Goal: Task Accomplishment & Management: Use online tool/utility

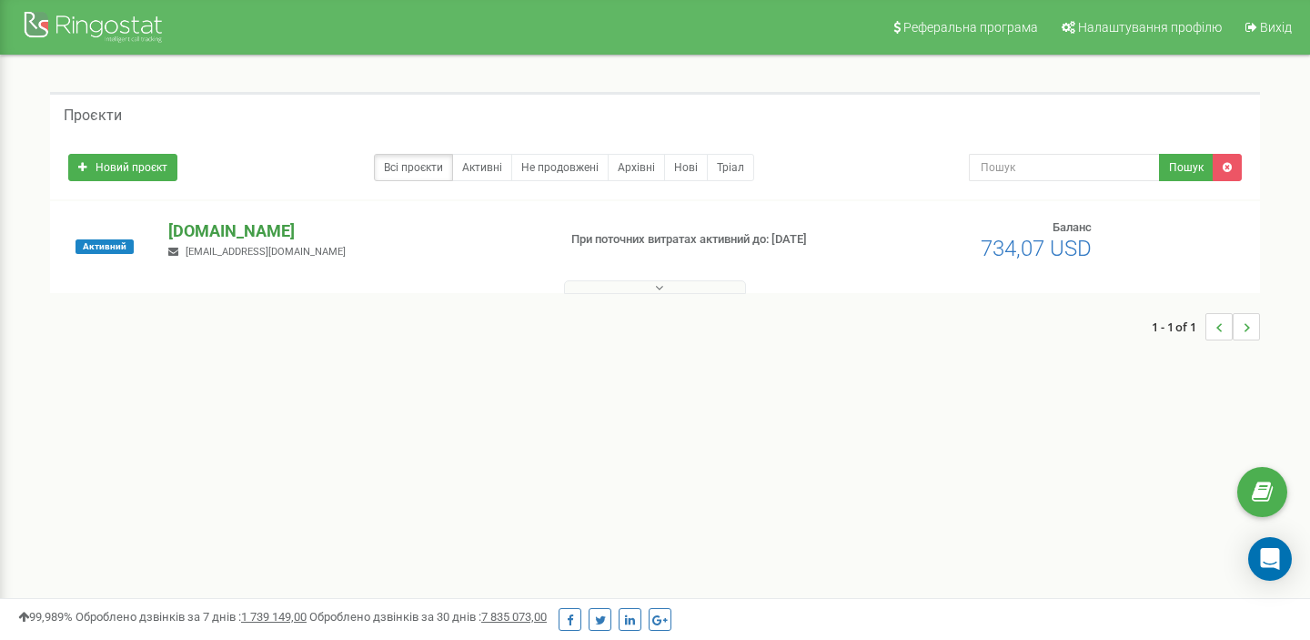
click at [248, 236] on p "[DOMAIN_NAME]" at bounding box center [354, 231] width 373 height 24
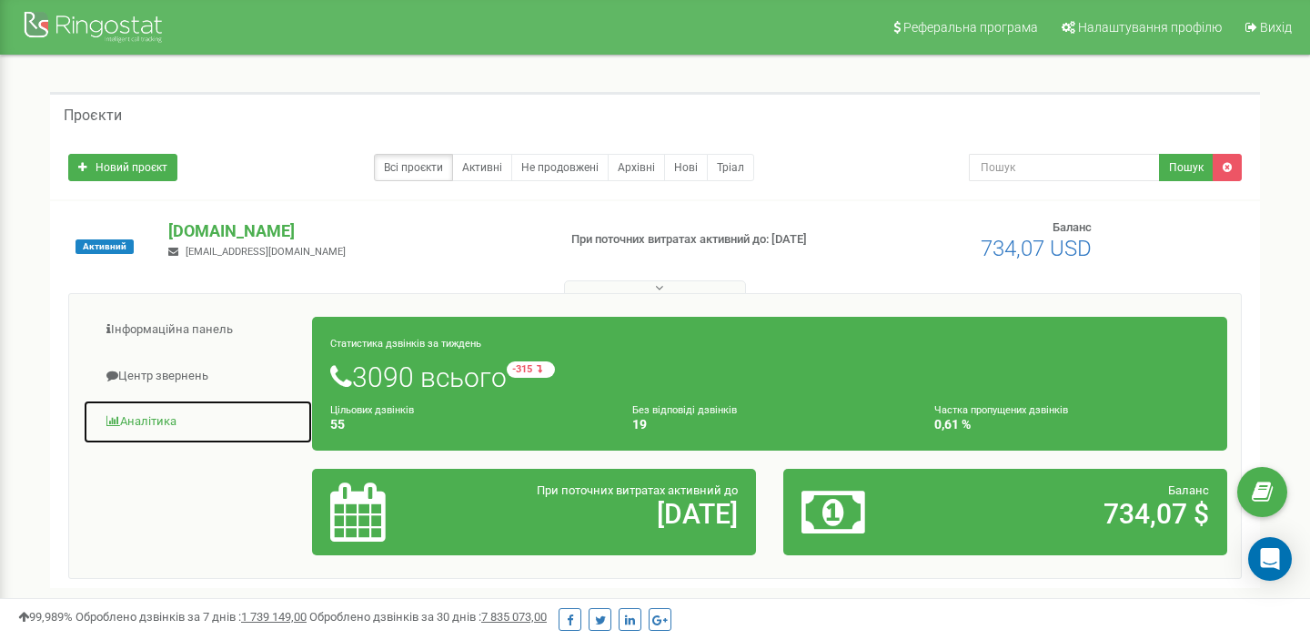
click at [169, 420] on link "Аналiтика" at bounding box center [198, 421] width 230 height 45
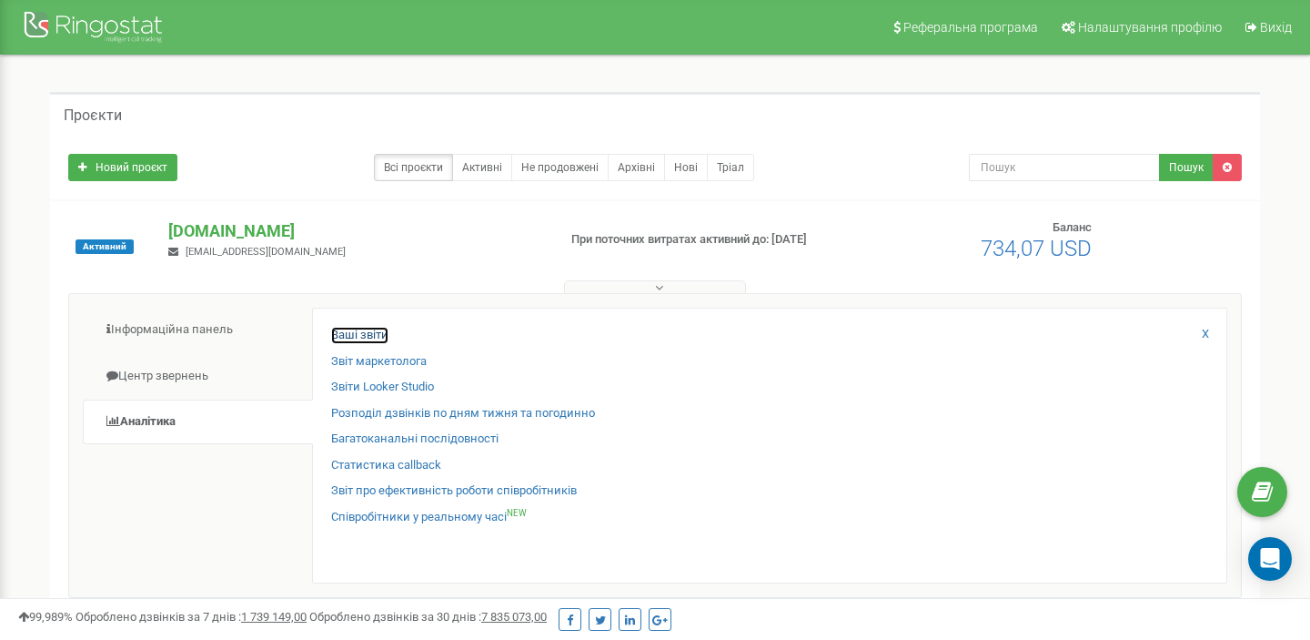
click at [352, 331] on link "Ваші звіти" at bounding box center [359, 335] width 57 height 17
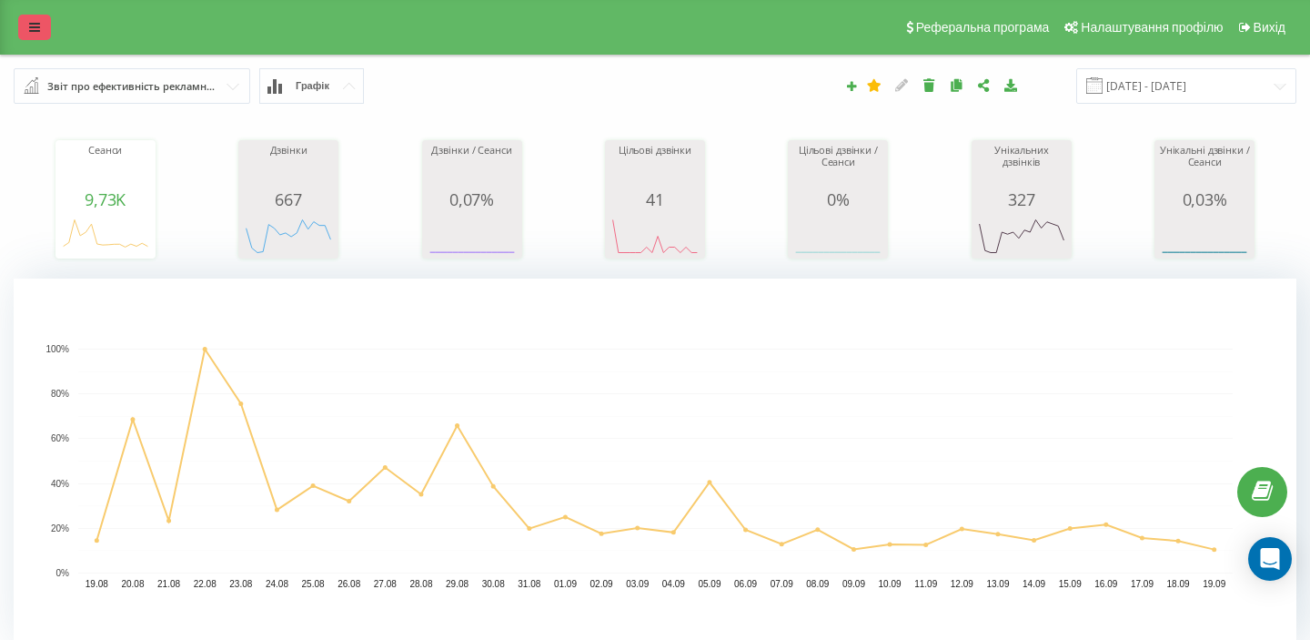
click at [34, 31] on icon at bounding box center [34, 27] width 11 height 13
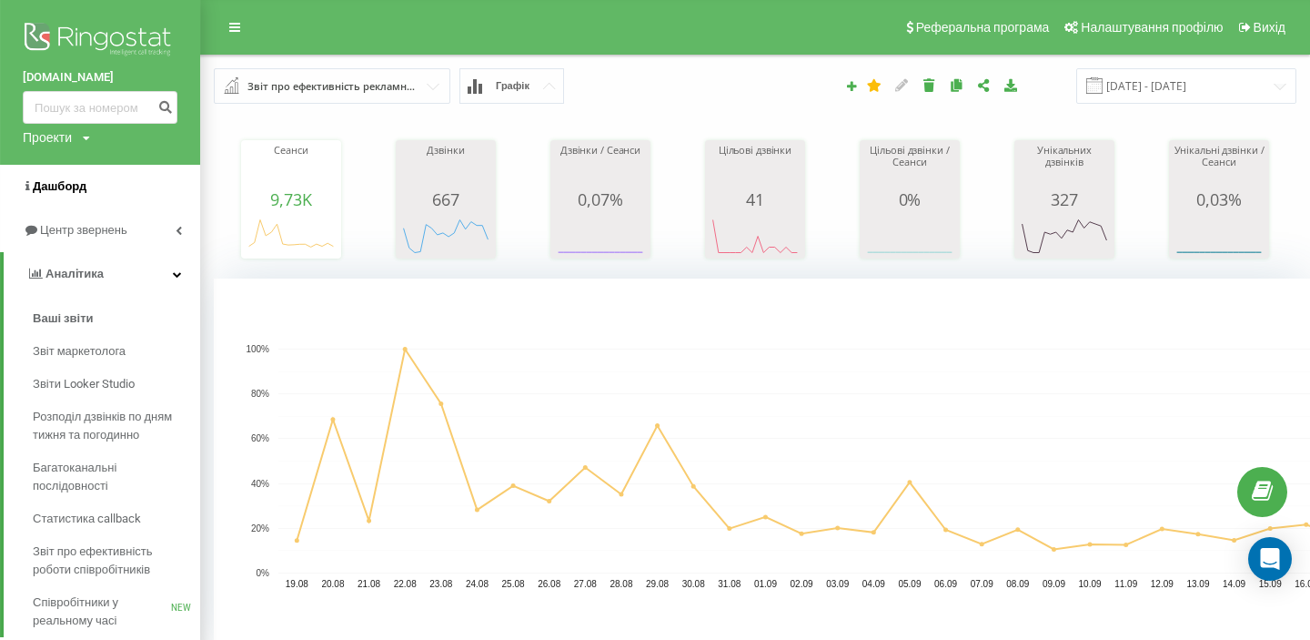
click at [71, 188] on span "Дашборд" at bounding box center [60, 186] width 54 height 14
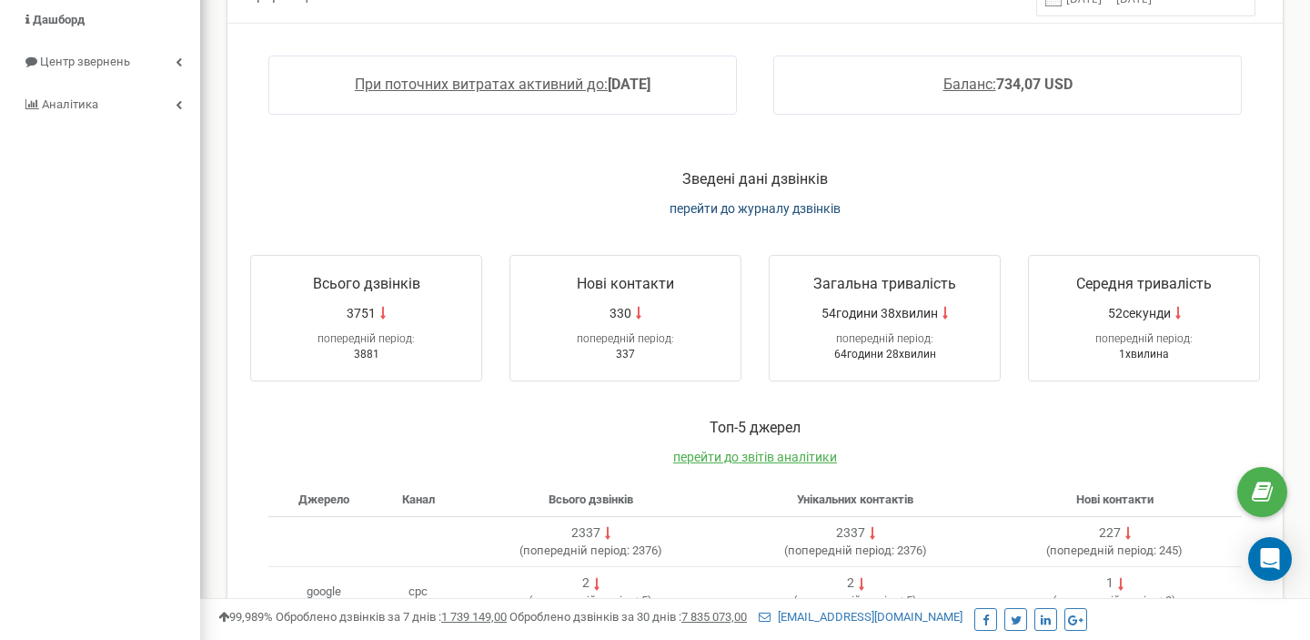
scroll to position [156, 0]
click at [736, 216] on div "Зведені дані дзвінків перейти до журналу дзвінків" at bounding box center [755, 200] width 1046 height 66
click at [743, 204] on span "перейти до журналу дзвінків" at bounding box center [755, 206] width 171 height 15
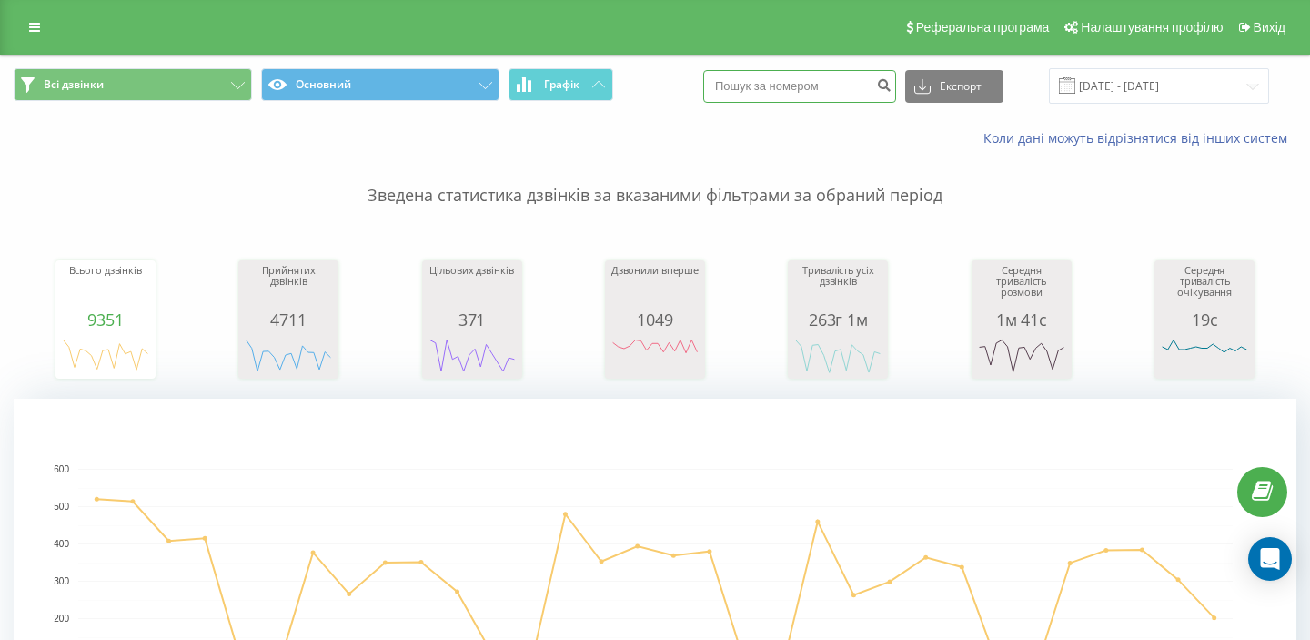
click at [786, 89] on input at bounding box center [799, 86] width 193 height 33
paste input "0970306366"
type input "0970306366"
click at [892, 87] on icon "submit" at bounding box center [883, 82] width 15 height 11
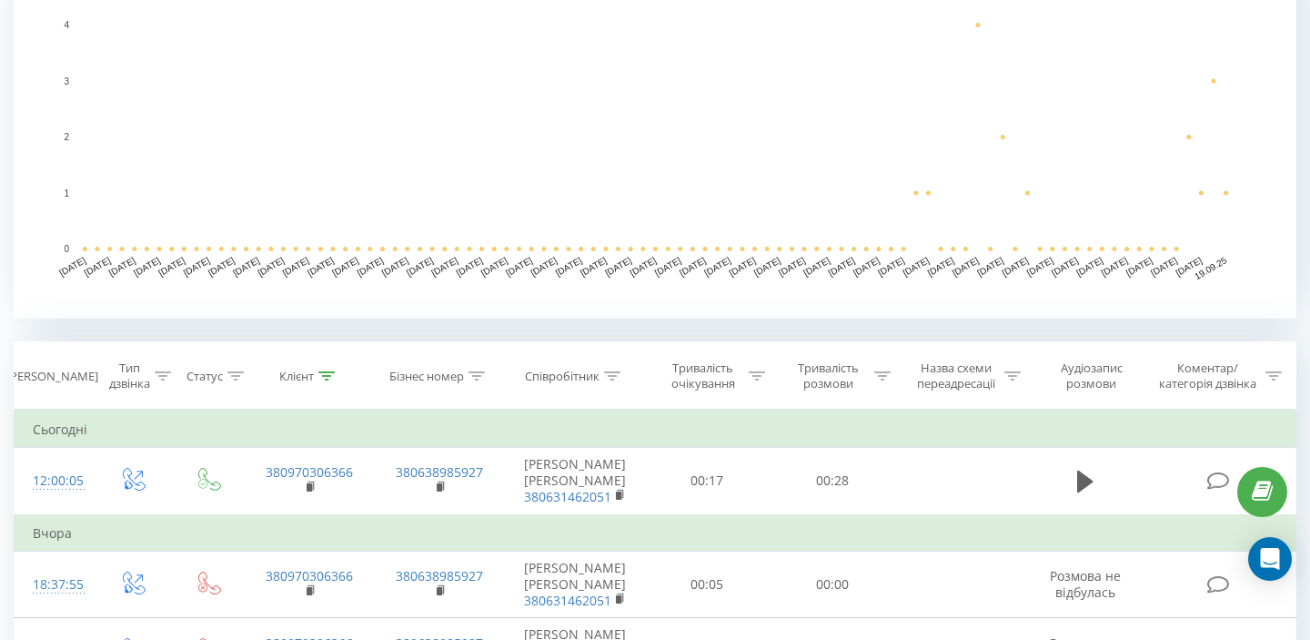
scroll to position [450, 0]
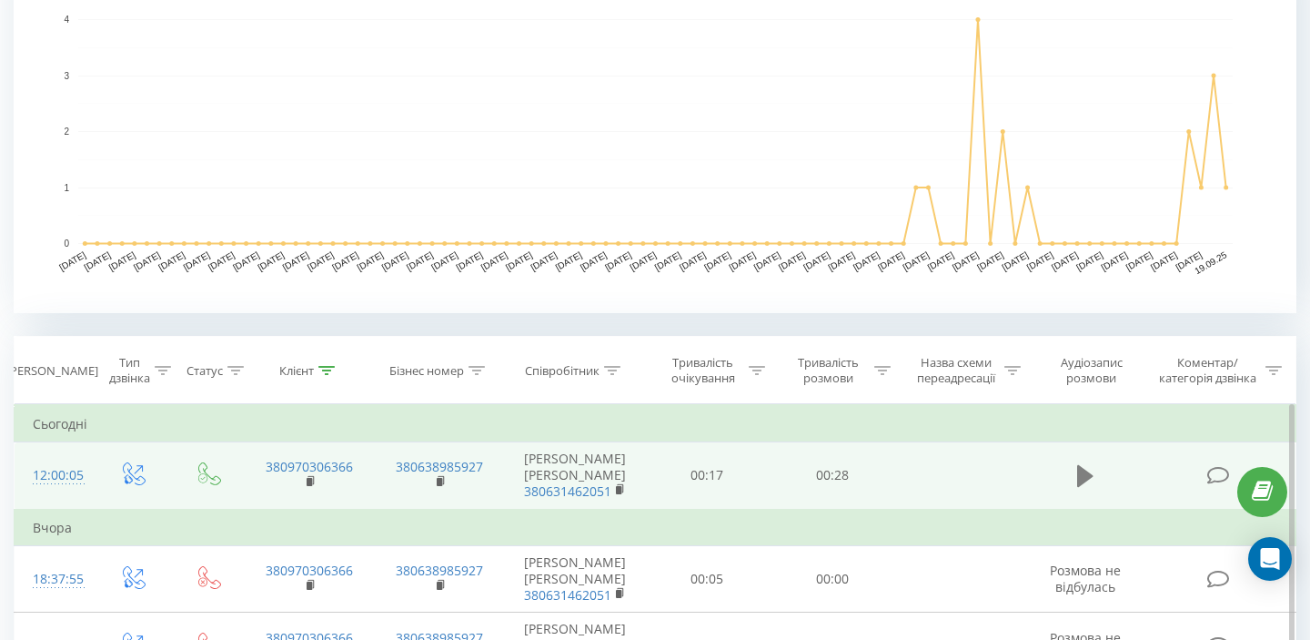
click at [1076, 478] on button at bounding box center [1085, 475] width 27 height 27
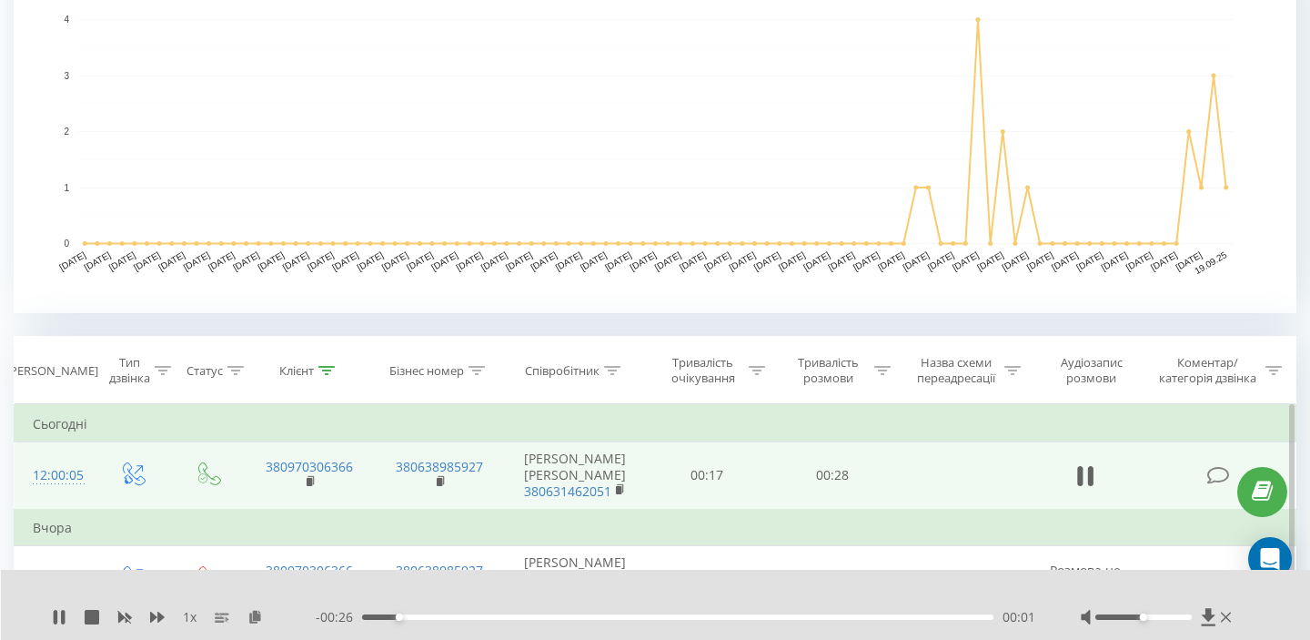
drag, startPoint x: 1143, startPoint y: 621, endPoint x: 1177, endPoint y: 618, distance: 34.7
click at [1182, 618] on div at bounding box center [1158, 617] width 155 height 18
drag, startPoint x: 1145, startPoint y: 617, endPoint x: 1194, endPoint y: 611, distance: 49.5
click at [1203, 611] on div at bounding box center [1158, 617] width 155 height 18
